Goal: Find specific page/section: Find specific page/section

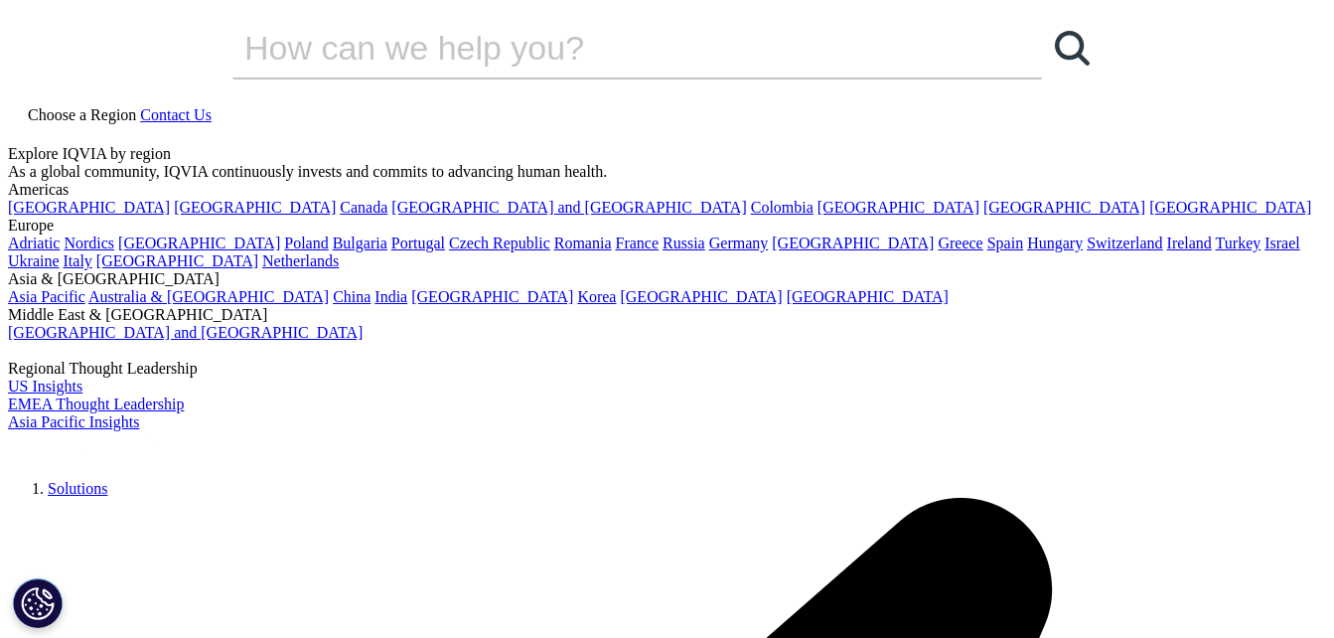
click at [136, 106] on span "Choose a Region" at bounding box center [82, 114] width 108 height 17
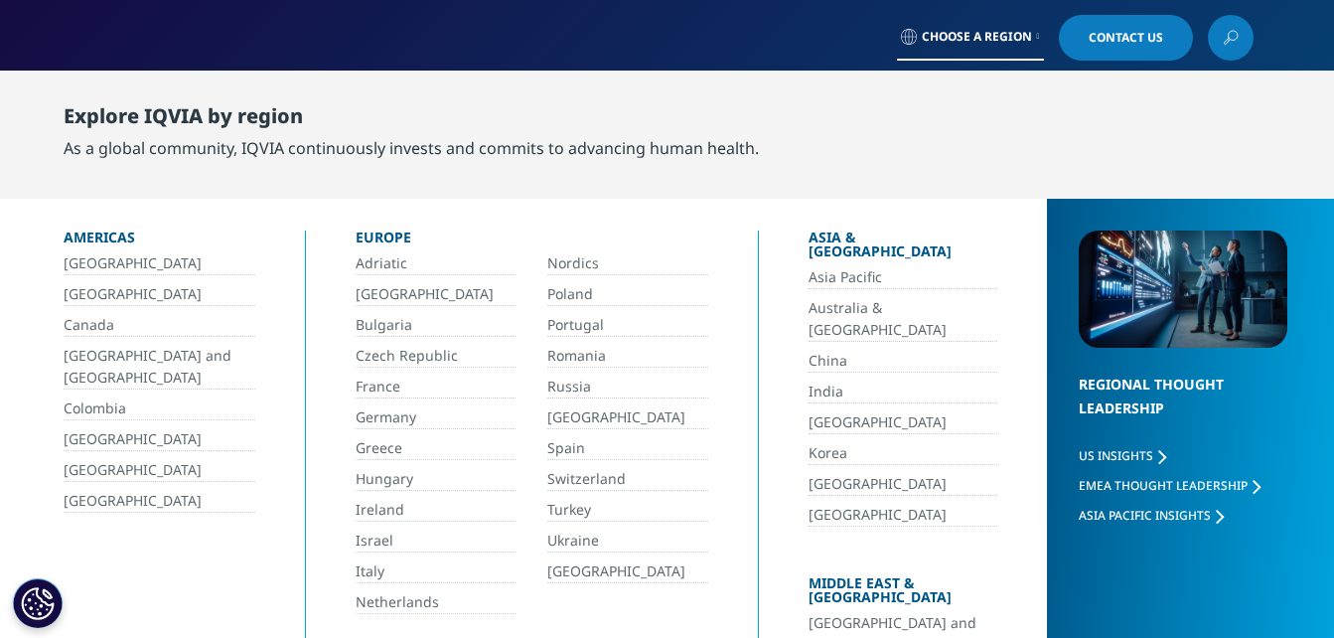
click at [1037, 34] on icon at bounding box center [1038, 37] width 3 height 8
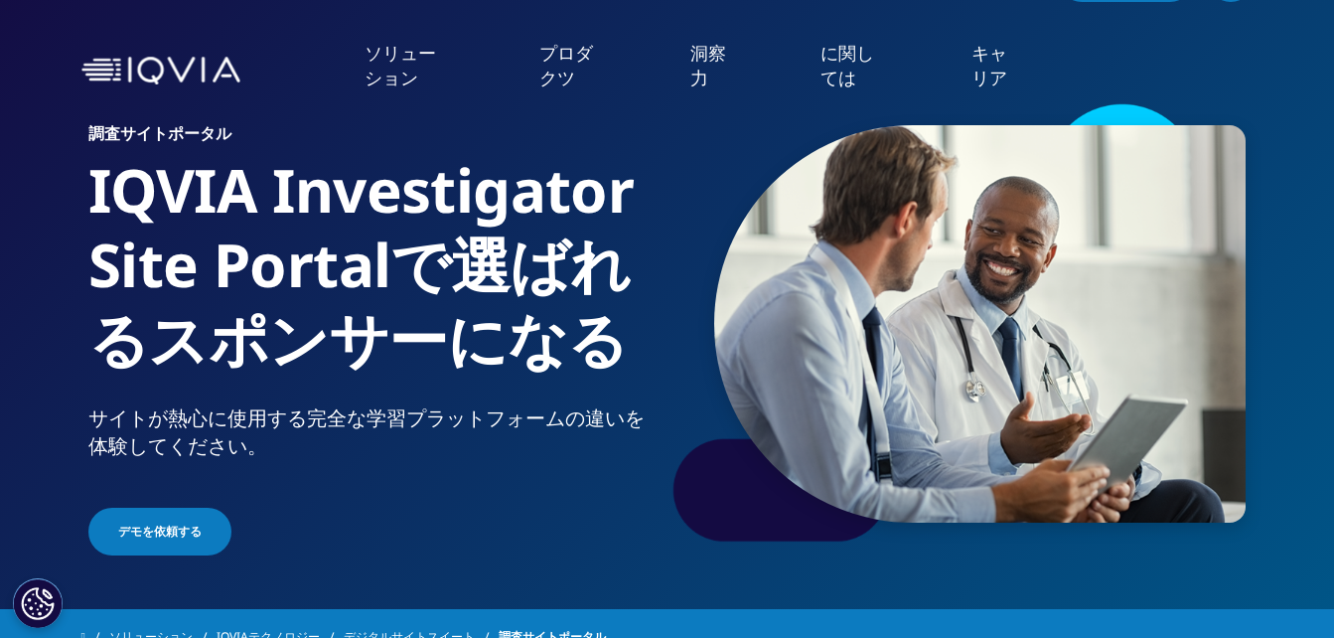
scroll to position [14, 0]
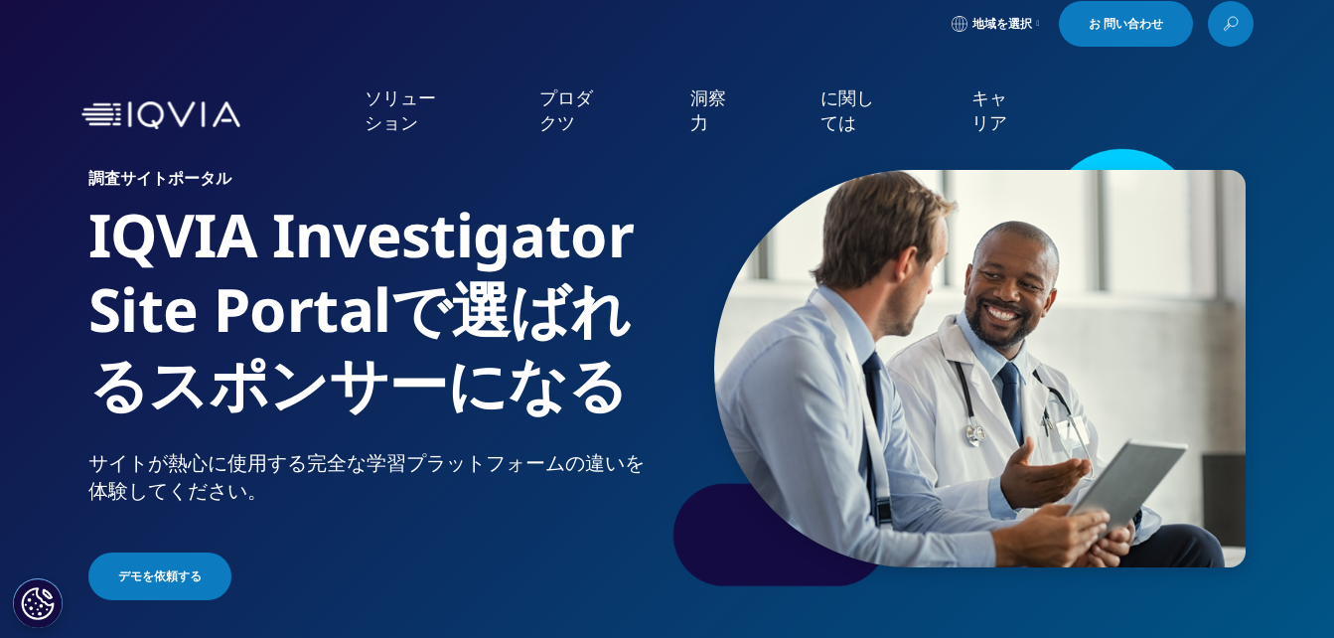
click at [999, 22] on span "地域を選択" at bounding box center [1003, 24] width 60 height 16
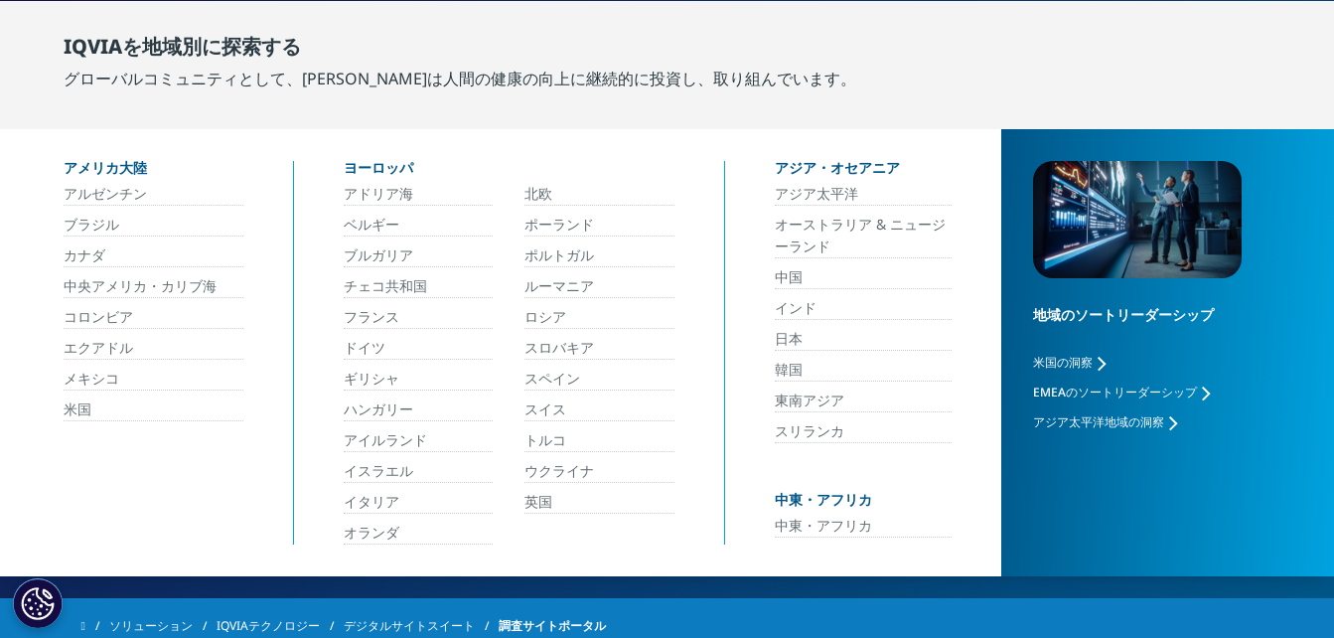
scroll to position [113, 0]
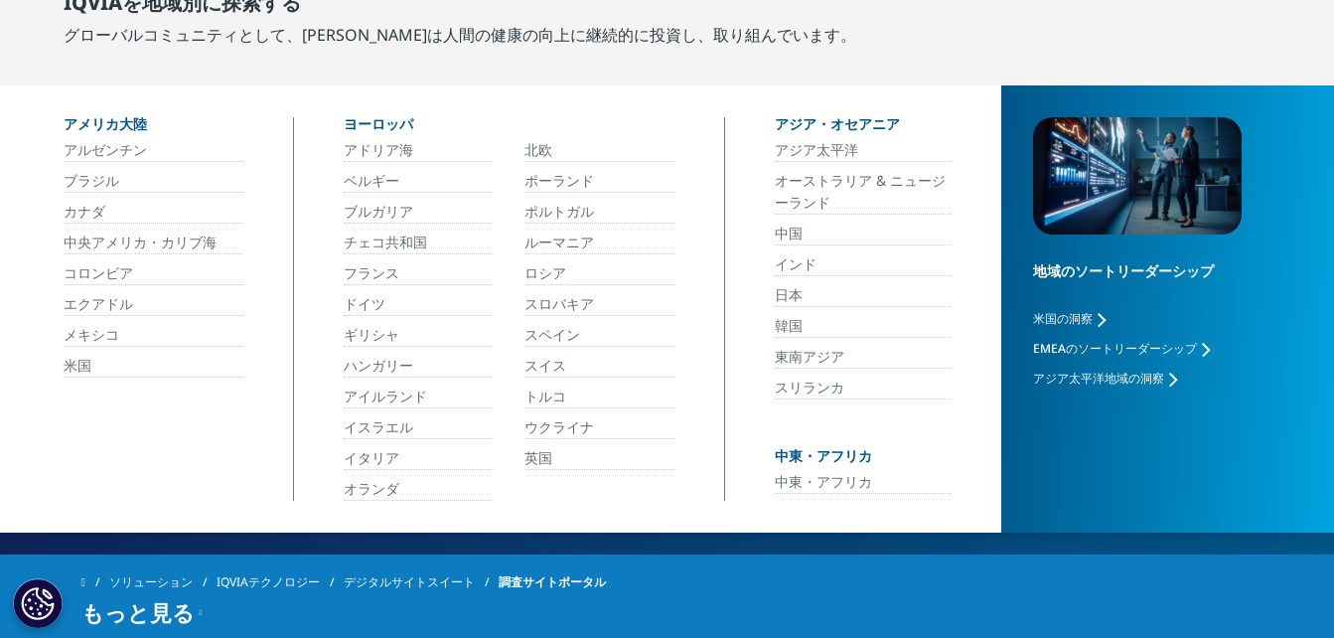
click at [800, 293] on link "日本" at bounding box center [863, 295] width 177 height 23
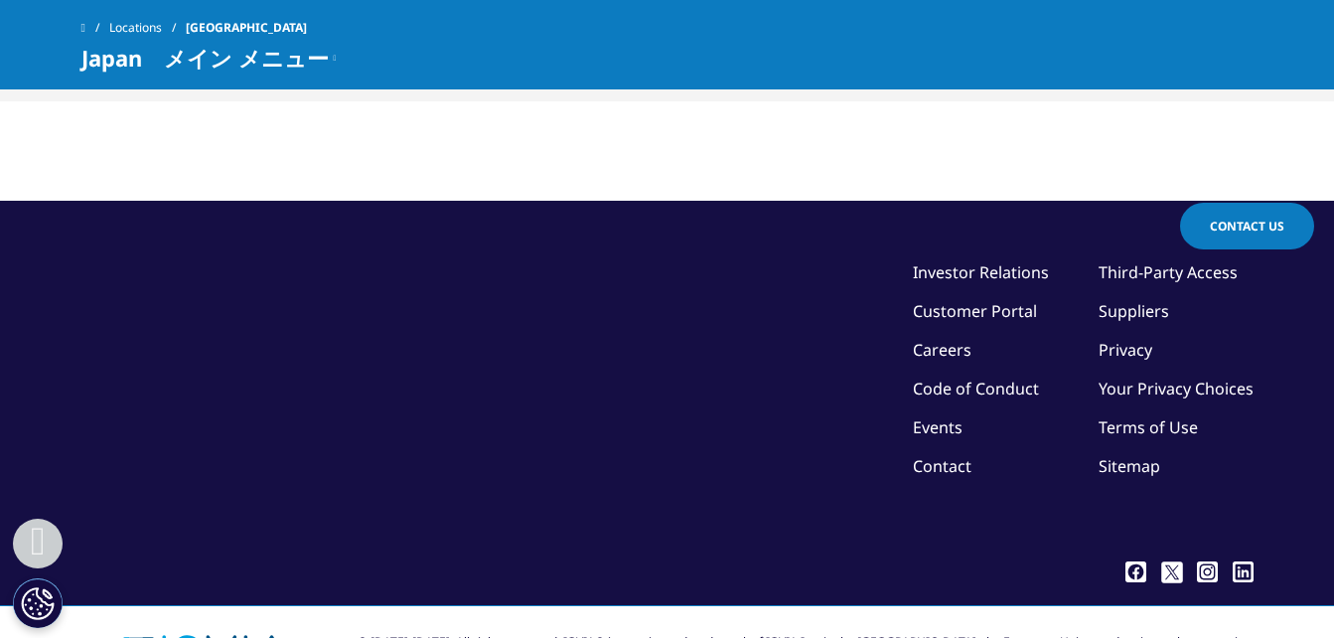
scroll to position [5158, 0]
